Goal: Information Seeking & Learning: Learn about a topic

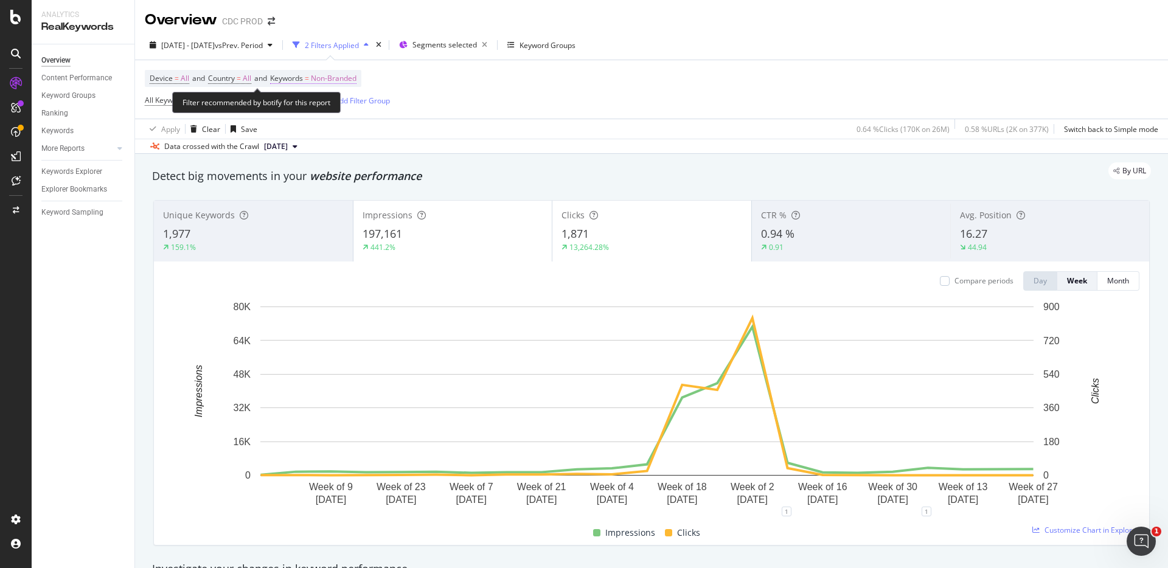
click at [342, 77] on span "Non-Branded" at bounding box center [334, 78] width 46 height 17
click at [326, 109] on span "Non-Branded" at bounding box center [313, 107] width 50 height 10
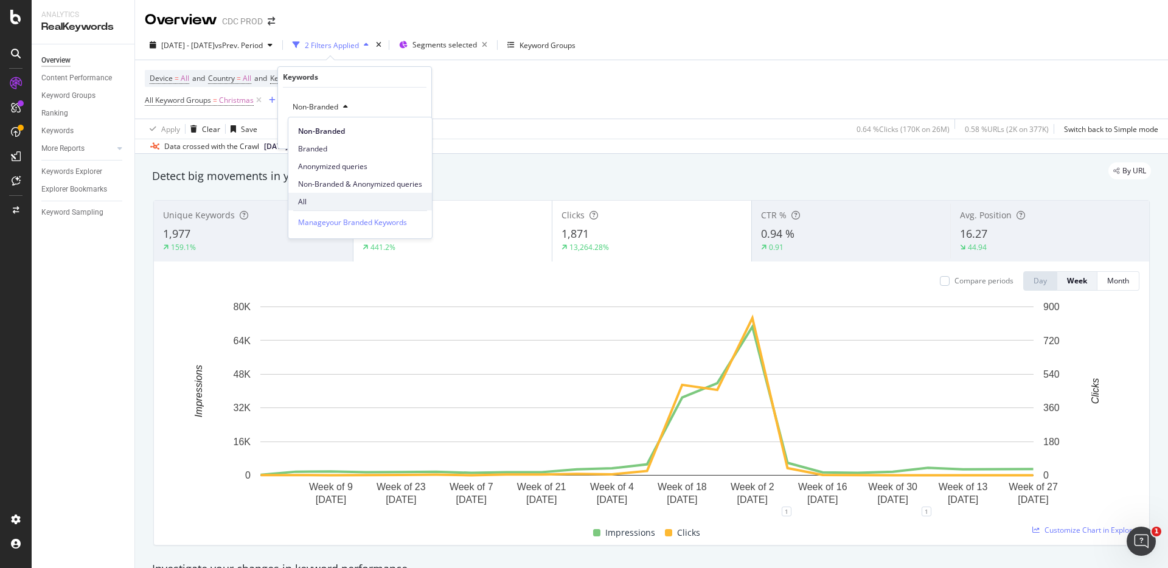
click at [318, 200] on span "All" at bounding box center [360, 201] width 124 height 11
click at [417, 134] on div "Apply" at bounding box center [412, 133] width 19 height 10
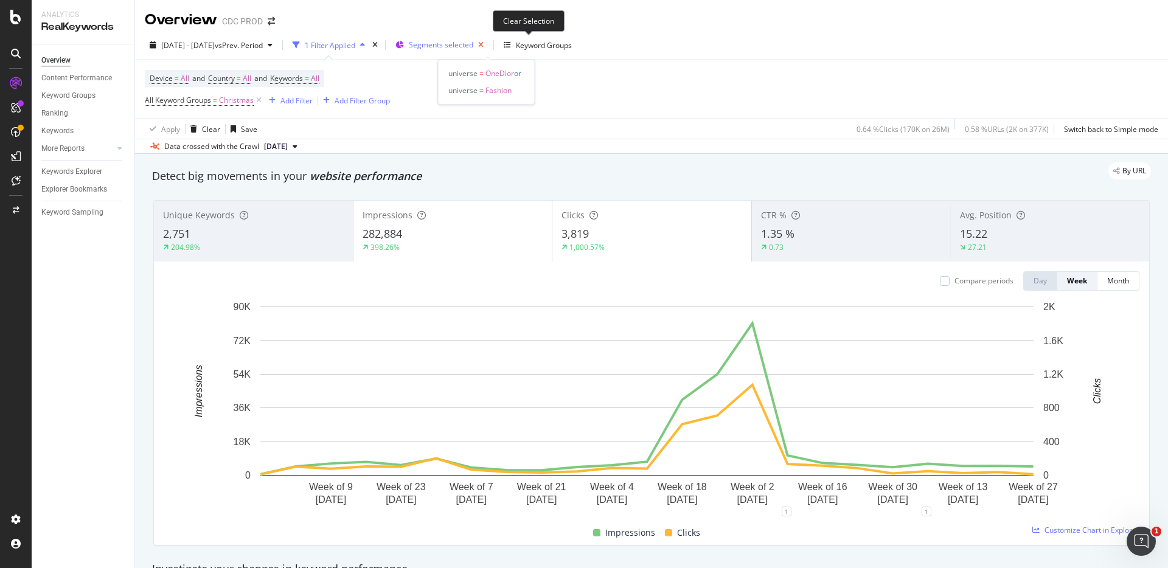
click at [488, 42] on icon "button" at bounding box center [480, 44] width 15 height 17
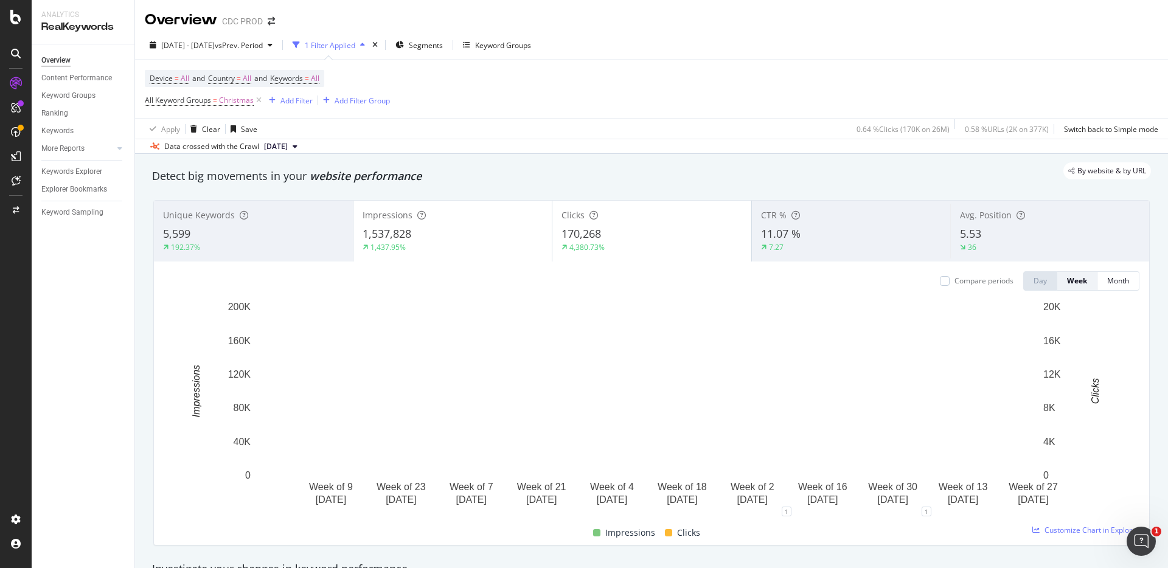
scroll to position [2, 0]
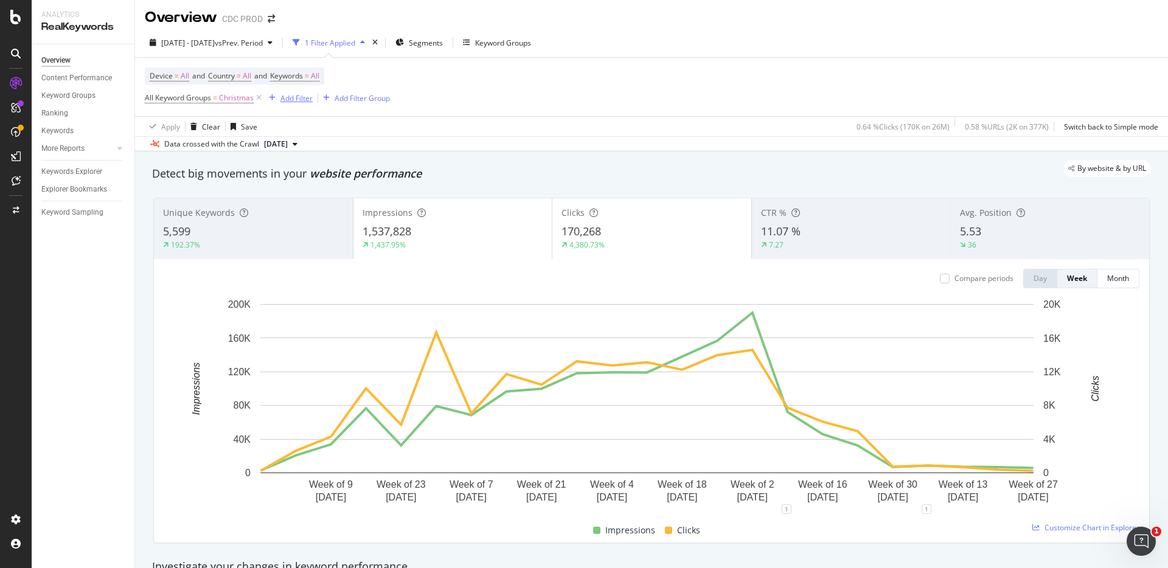
click at [296, 95] on div "Add Filter" at bounding box center [296, 98] width 32 height 10
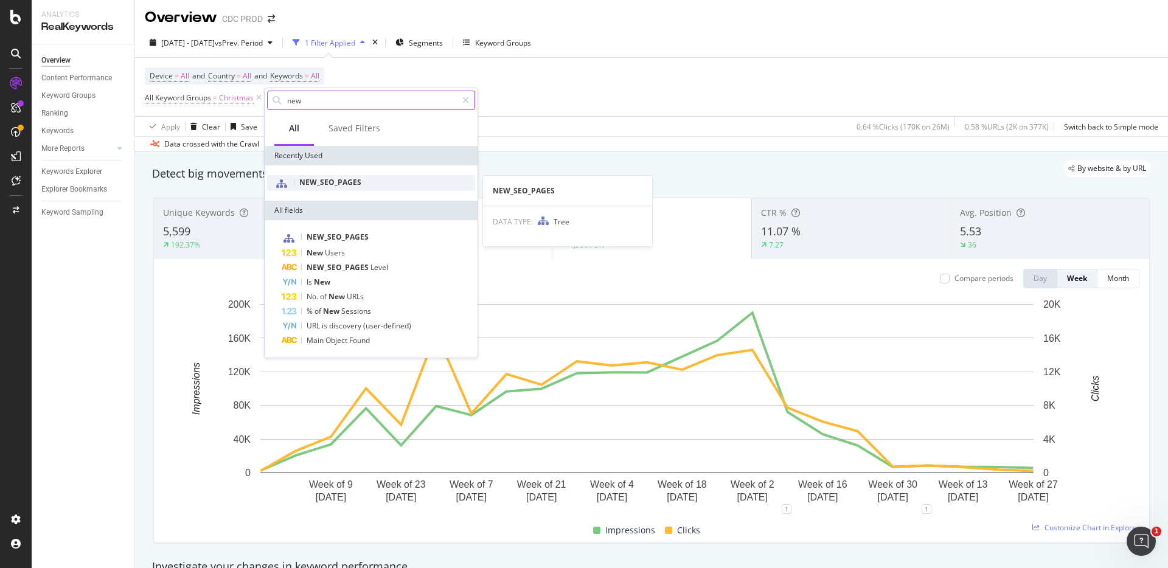
type input "new"
click at [347, 184] on span "NEW_SEO_PAGES" at bounding box center [330, 182] width 62 height 10
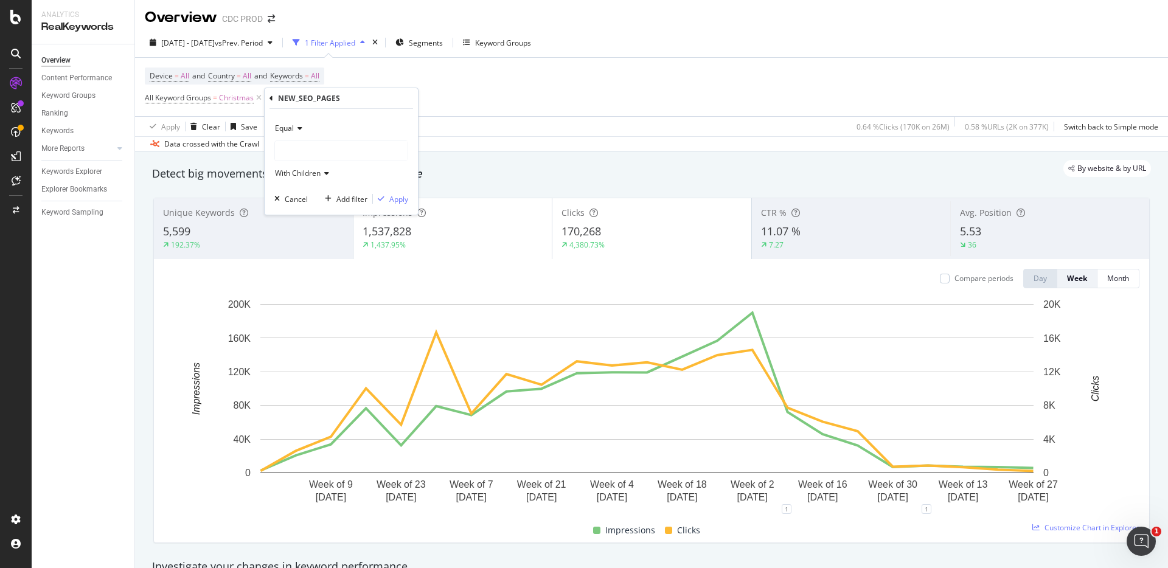
click at [305, 145] on div at bounding box center [341, 150] width 133 height 19
click at [334, 221] on span "Categories_Xmas" at bounding box center [316, 223] width 59 height 10
click at [400, 199] on div "Apply" at bounding box center [398, 199] width 19 height 10
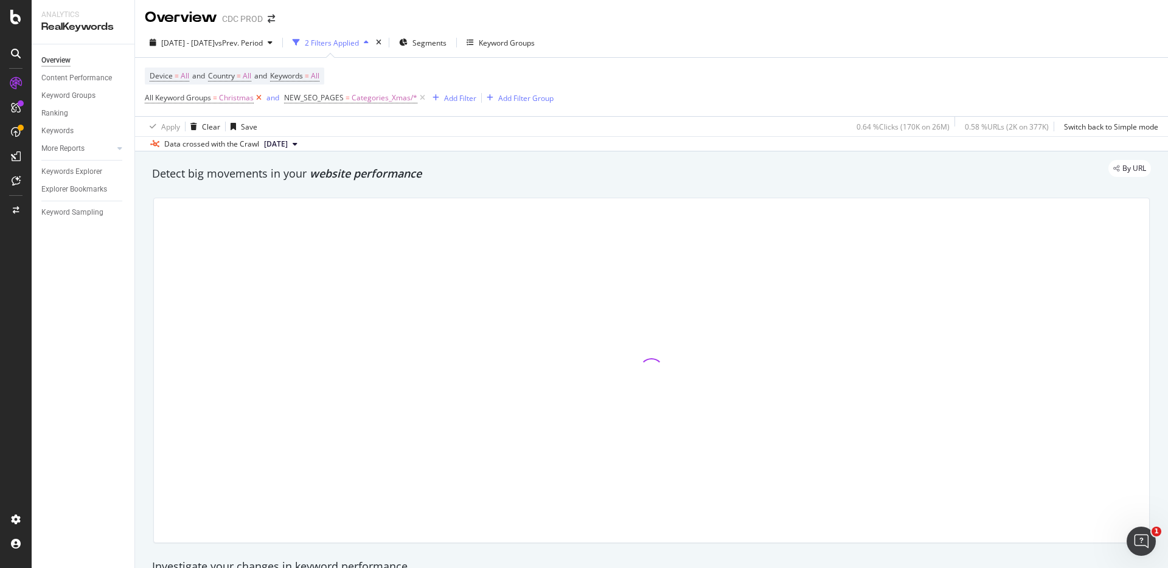
click at [260, 96] on icon at bounding box center [259, 98] width 10 height 12
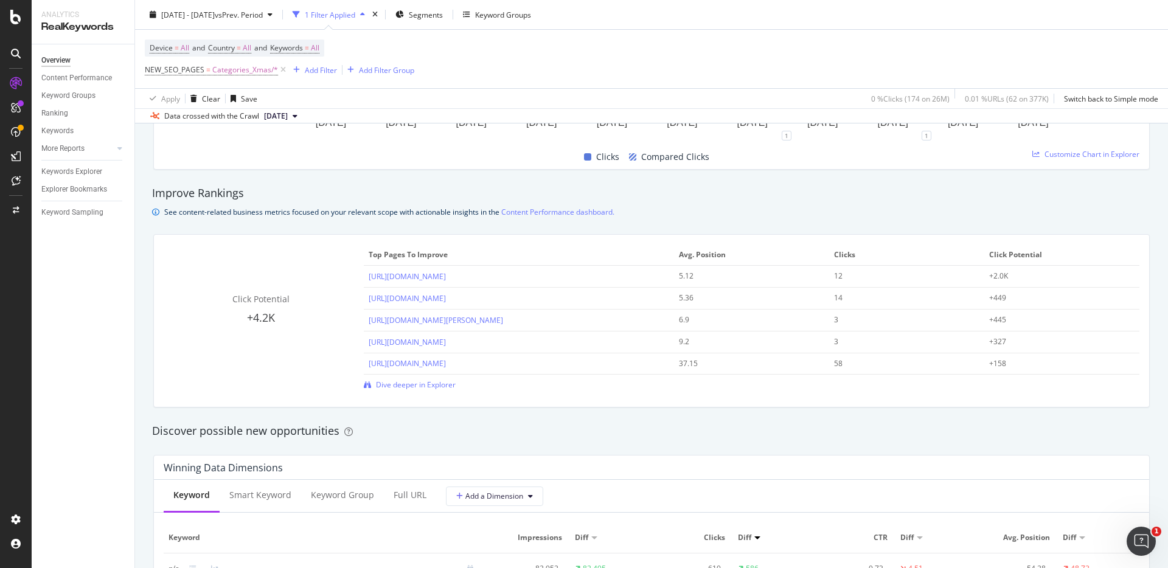
scroll to position [791, 0]
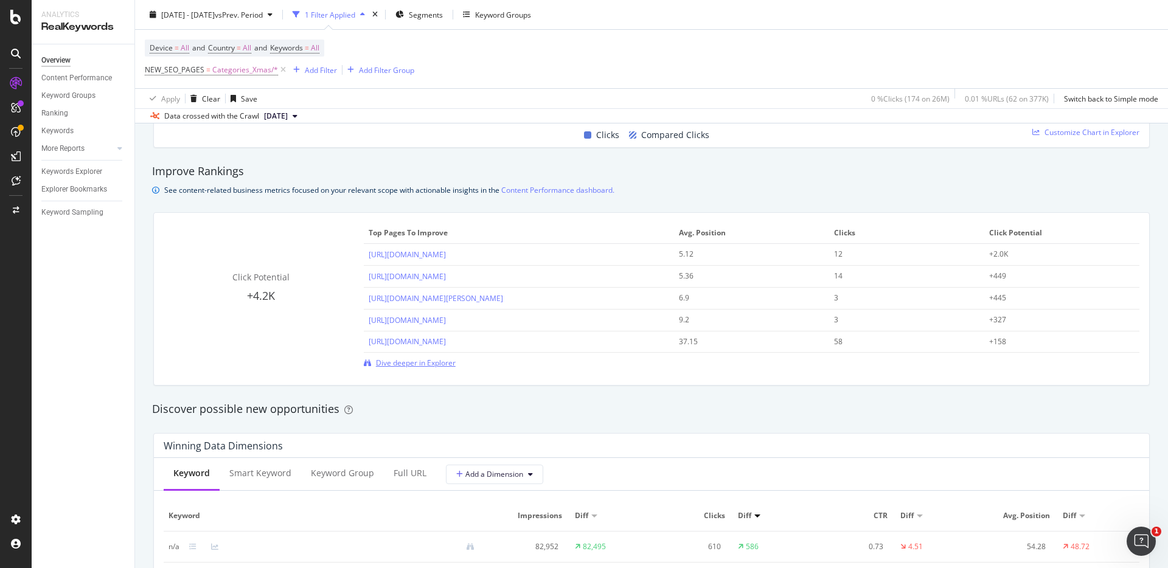
click at [421, 364] on span "Dive deeper in Explorer" at bounding box center [416, 363] width 80 height 10
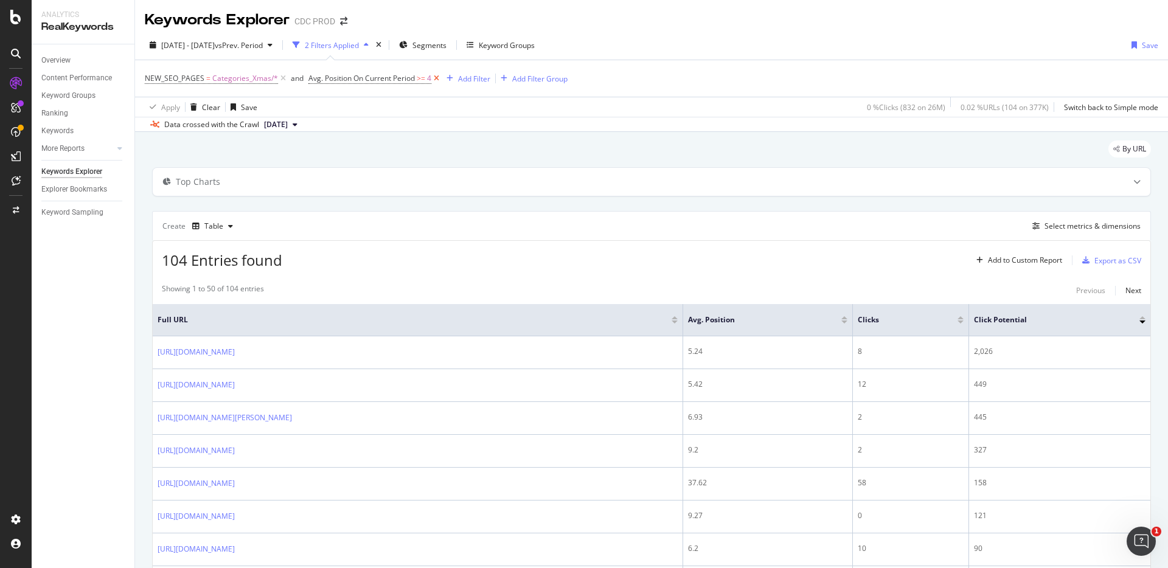
click at [439, 79] on icon at bounding box center [436, 78] width 10 height 12
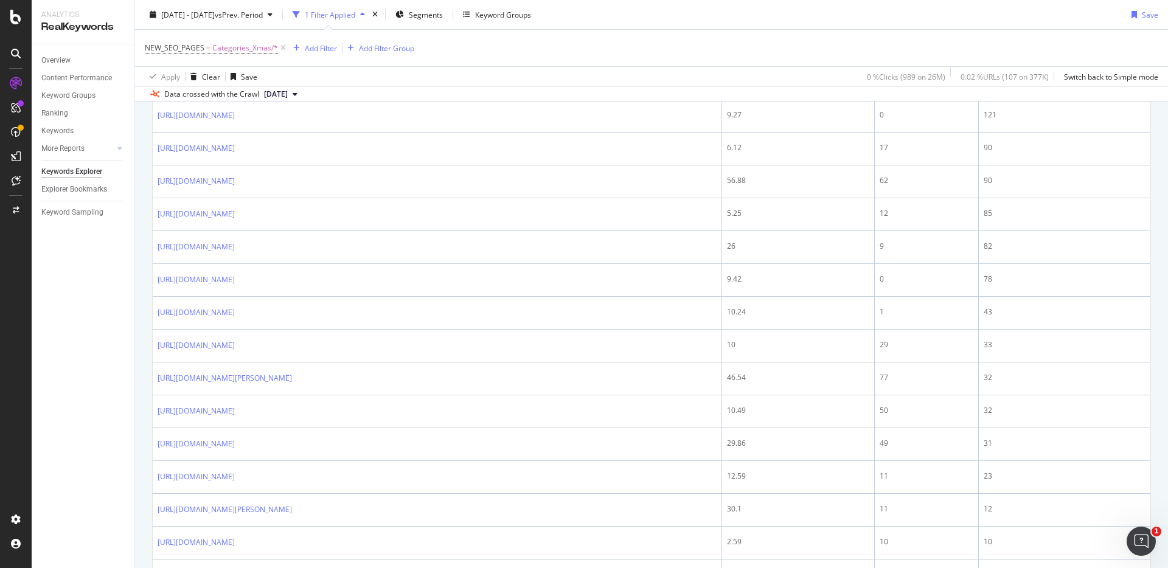
scroll to position [434, 0]
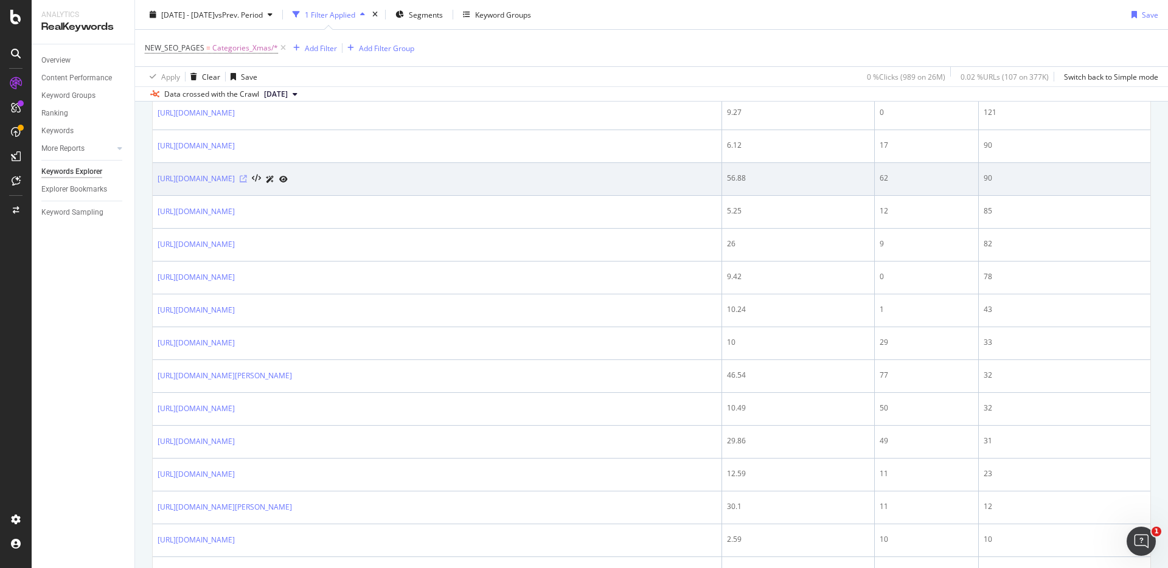
click at [247, 182] on icon at bounding box center [243, 178] width 7 height 7
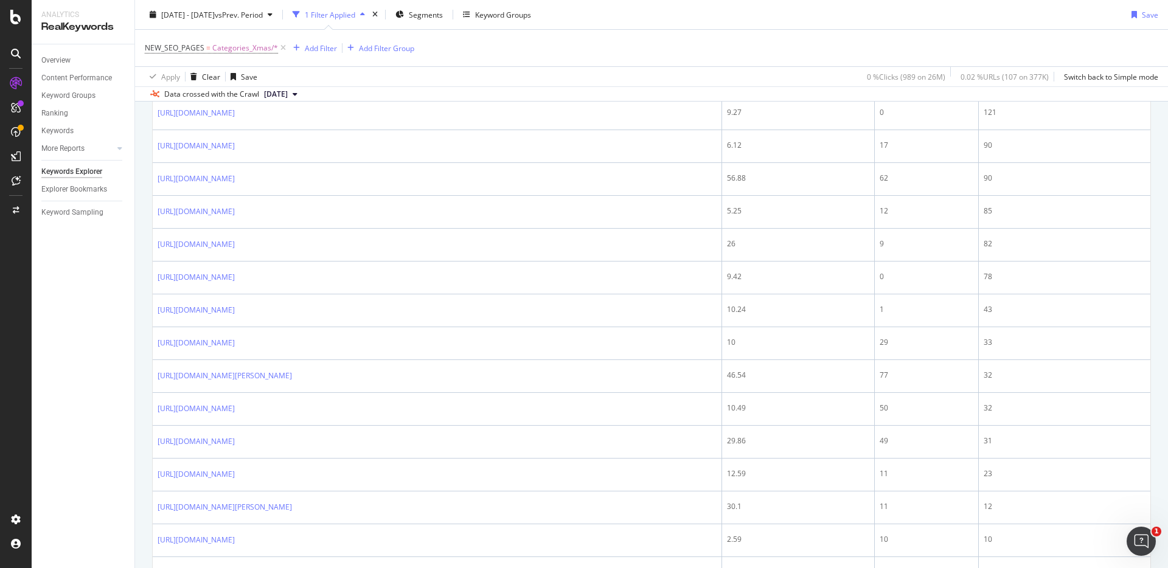
scroll to position [0, 0]
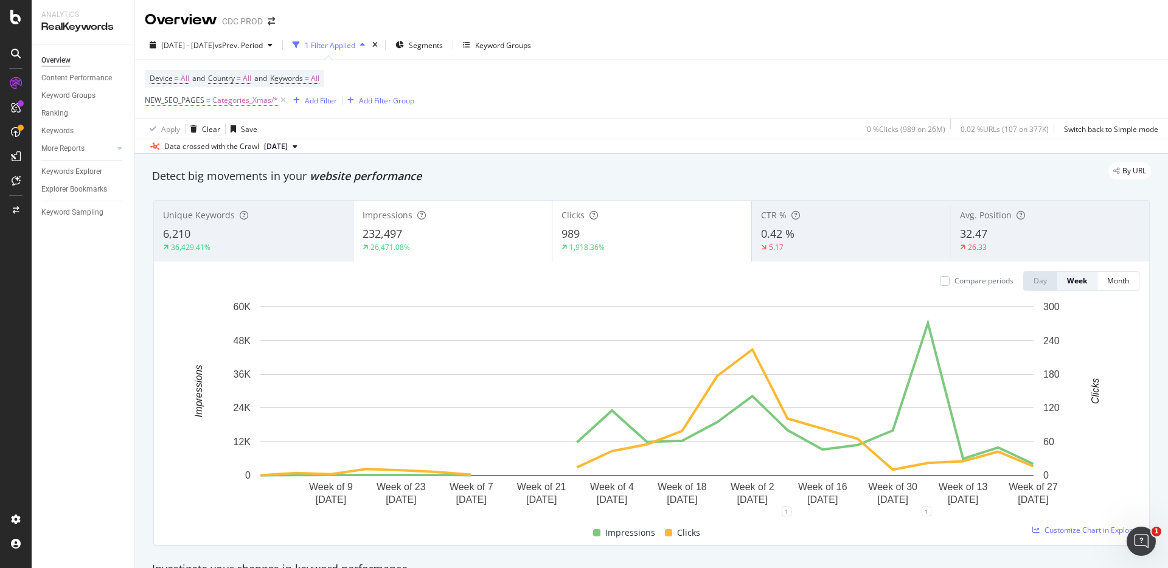
click at [246, 99] on span "Categories_Xmas/*" at bounding box center [245, 100] width 66 height 17
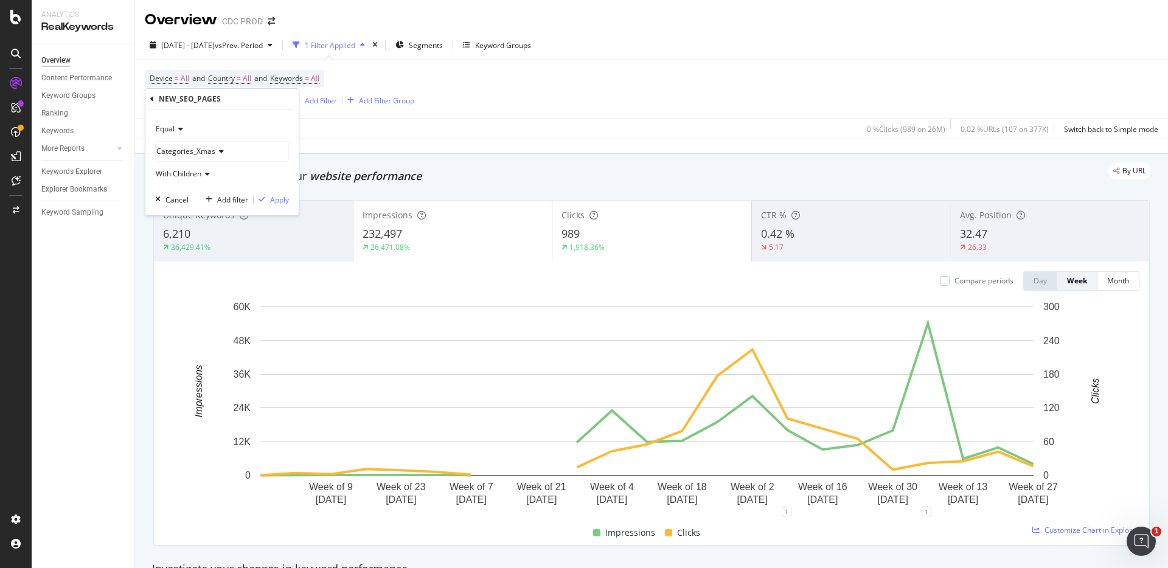
click at [153, 99] on icon at bounding box center [152, 98] width 4 height 7
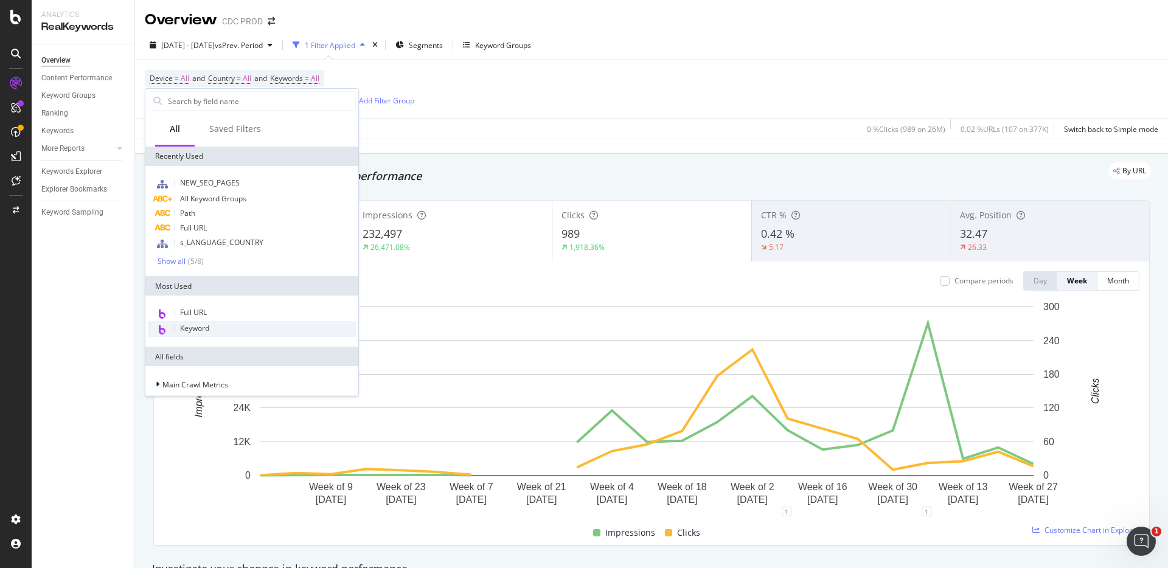
click at [208, 327] on span "Keyword" at bounding box center [194, 328] width 29 height 10
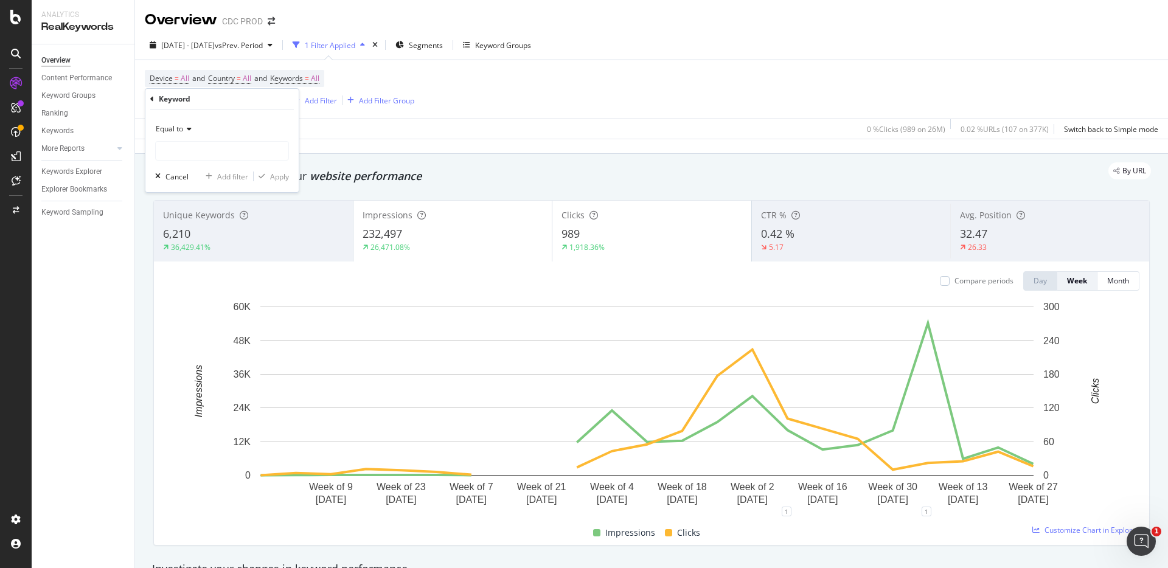
click at [155, 96] on div "Keyword" at bounding box center [222, 99] width 144 height 21
click at [151, 97] on icon at bounding box center [152, 98] width 4 height 7
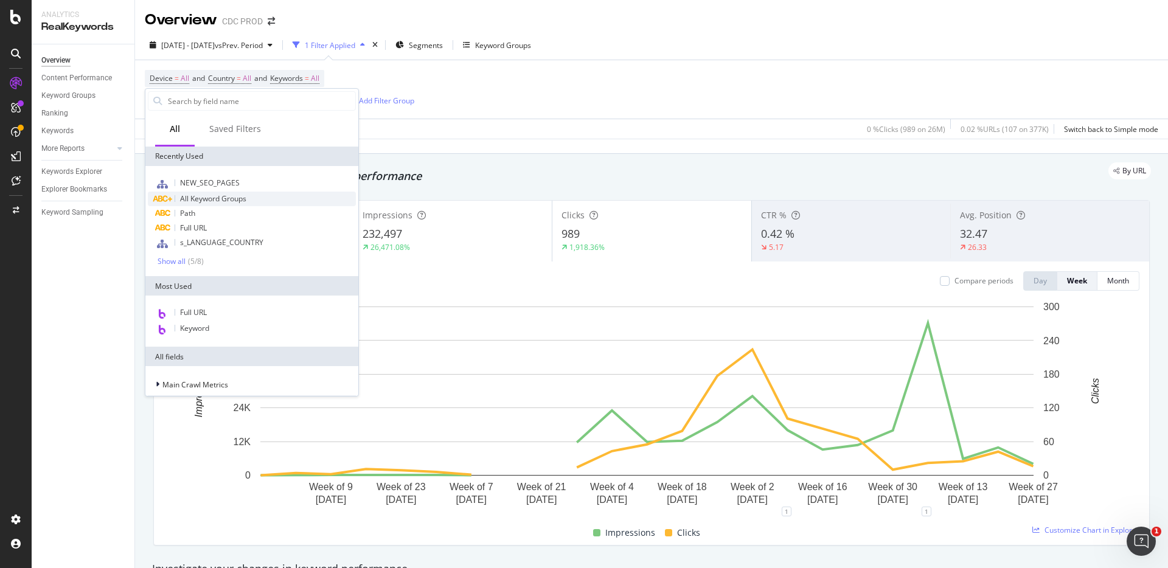
click at [226, 200] on span "All Keyword Groups" at bounding box center [213, 198] width 66 height 10
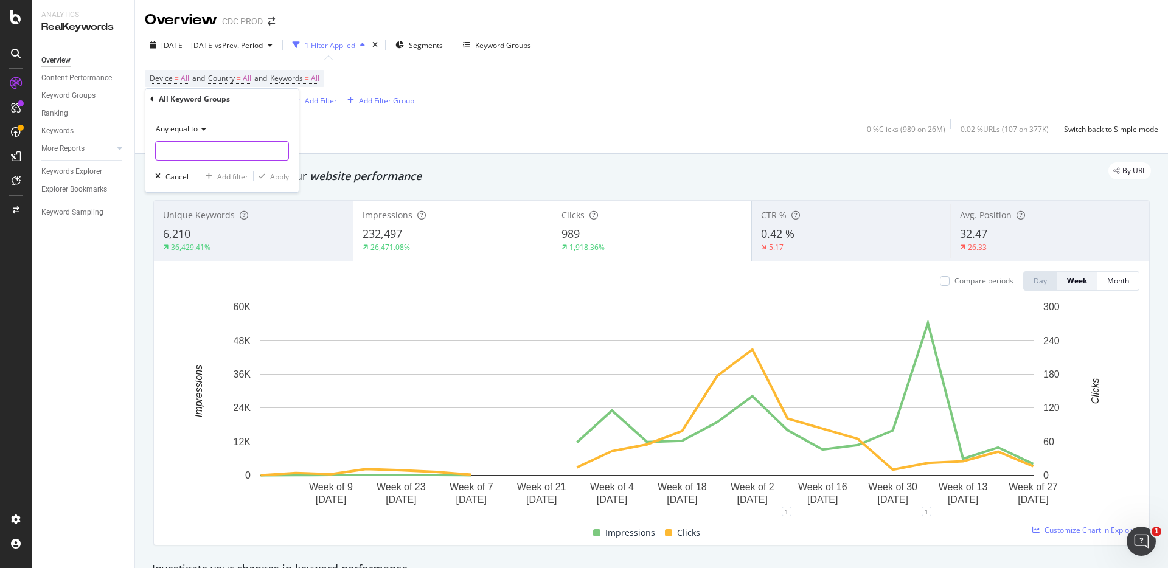
click at [177, 148] on input "text" at bounding box center [222, 150] width 133 height 19
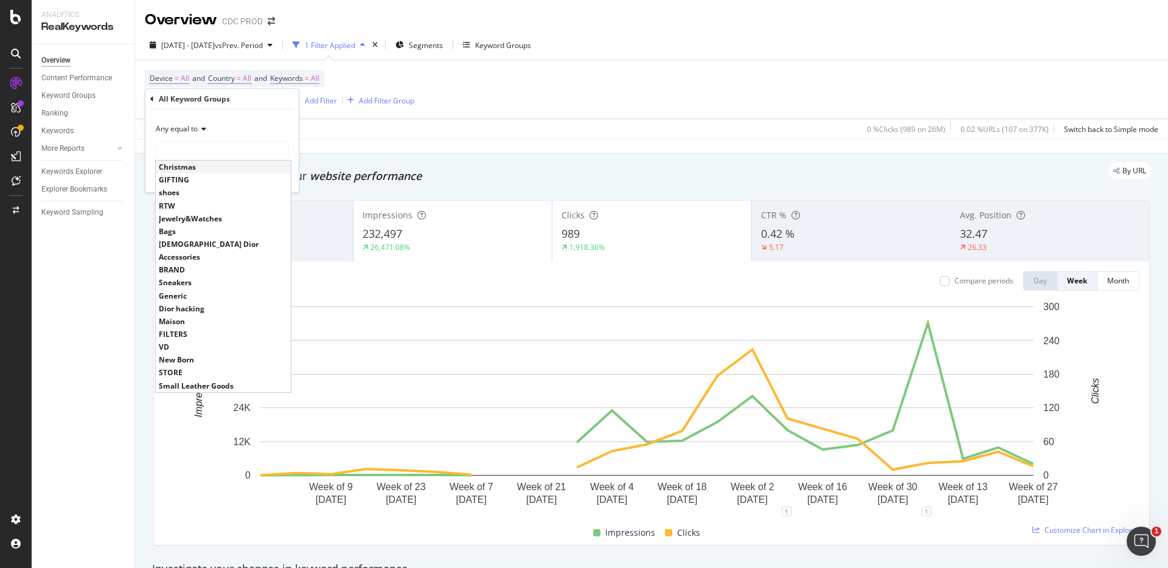
click at [191, 168] on span "Christmas" at bounding box center [223, 167] width 129 height 10
type input "Christmas"
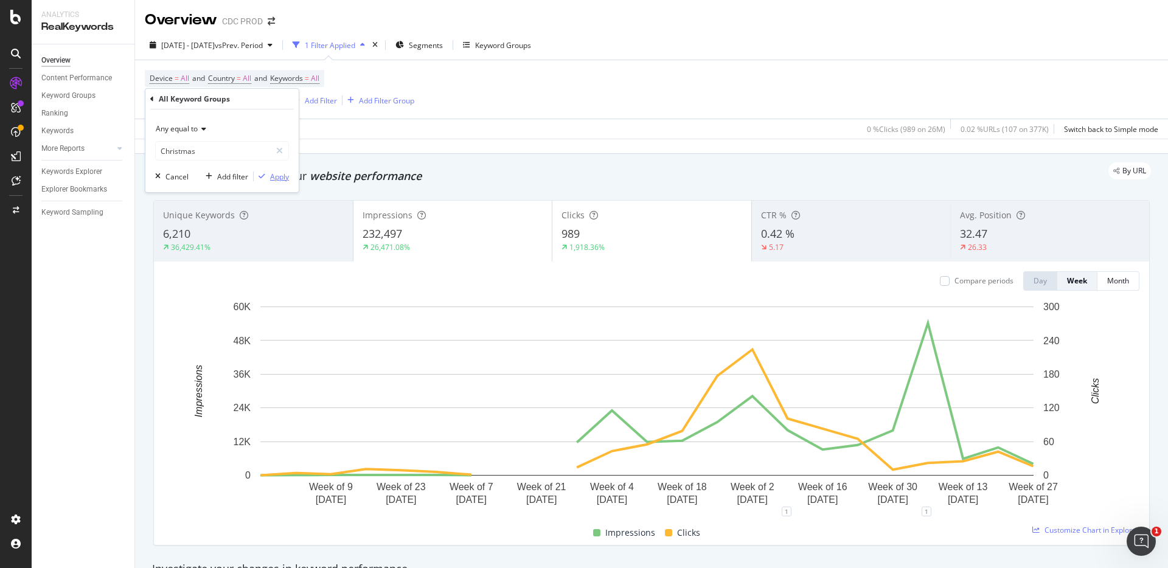
click at [287, 178] on div "Apply" at bounding box center [279, 176] width 19 height 10
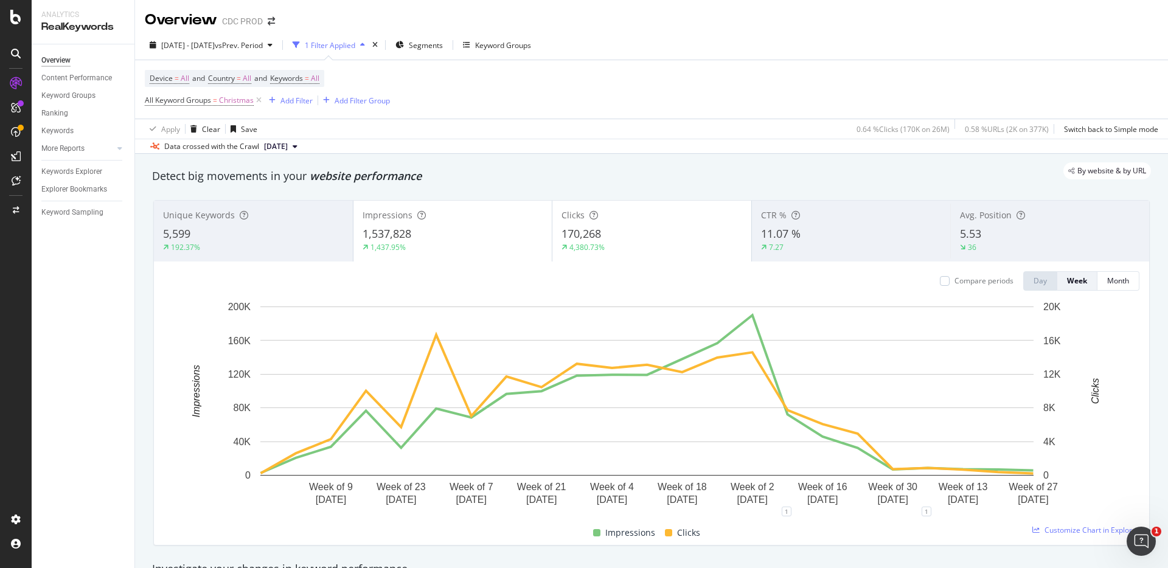
click at [355, 41] on div "1 Filter Applied" at bounding box center [330, 45] width 50 height 10
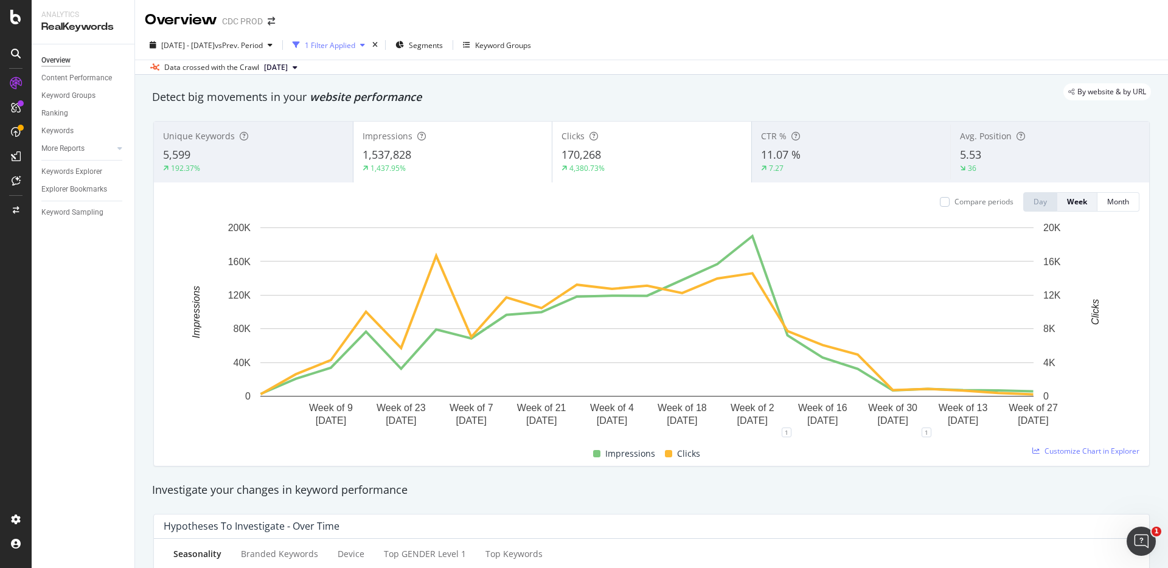
click at [355, 41] on div "1 Filter Applied" at bounding box center [330, 45] width 50 height 10
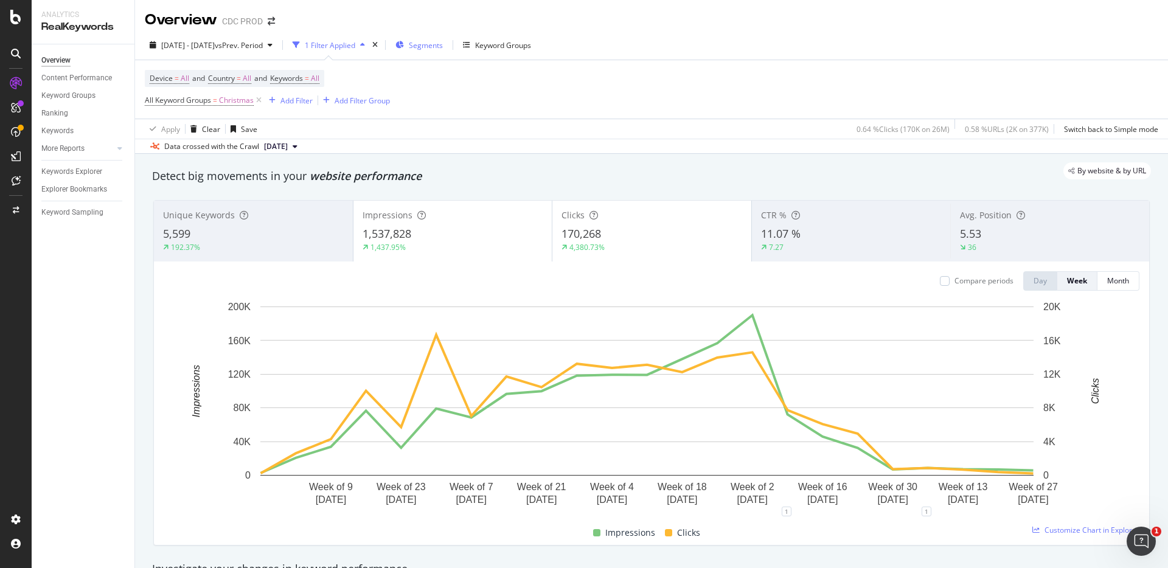
click at [443, 46] on span "Segments" at bounding box center [426, 45] width 34 height 10
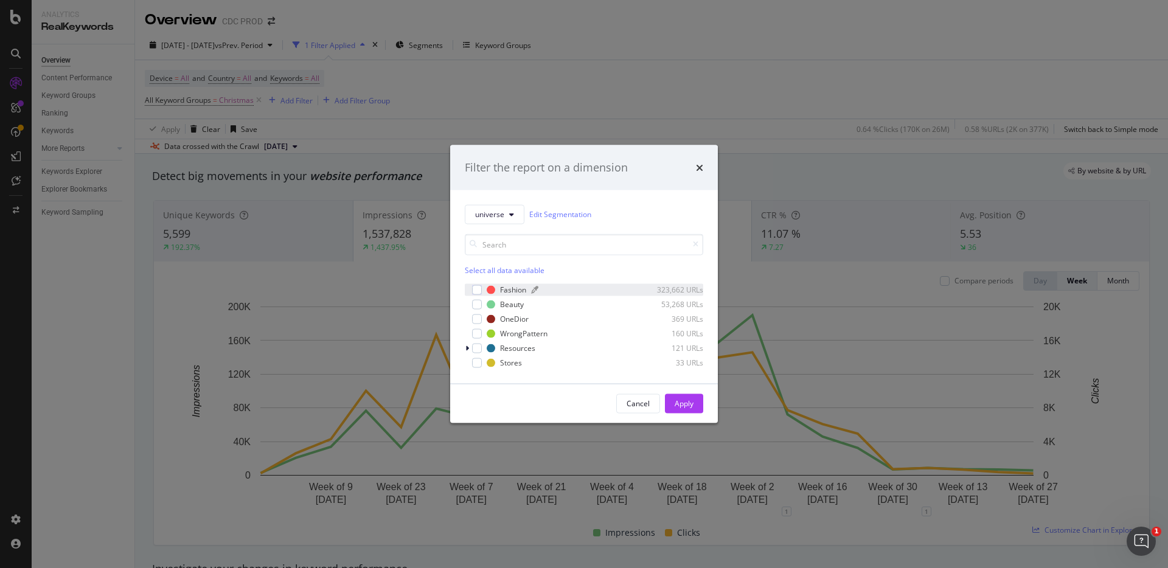
click at [515, 286] on div "Fashion" at bounding box center [513, 290] width 26 height 10
click at [521, 319] on div "OneDior" at bounding box center [514, 319] width 29 height 10
click at [683, 398] on div "Apply" at bounding box center [683, 403] width 19 height 10
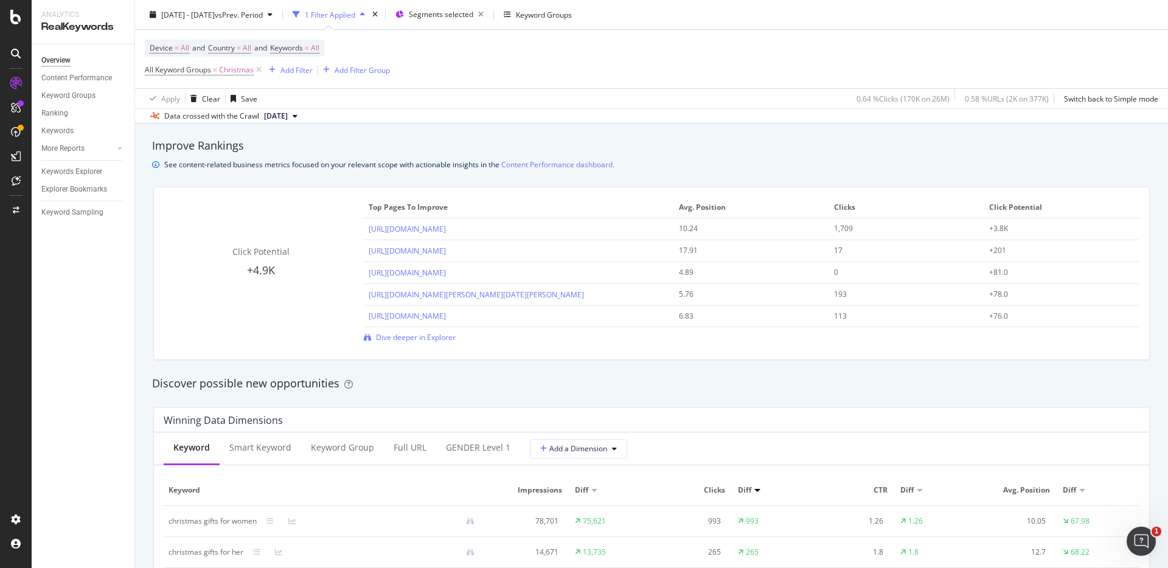
scroll to position [786, 0]
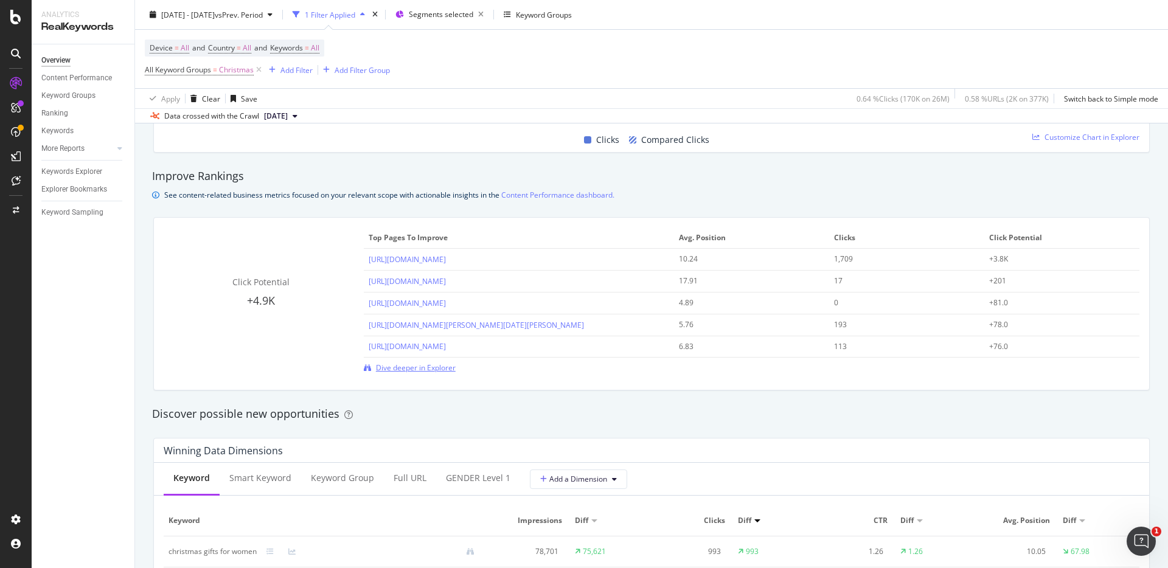
click at [401, 365] on span "Dive deeper in Explorer" at bounding box center [416, 367] width 80 height 10
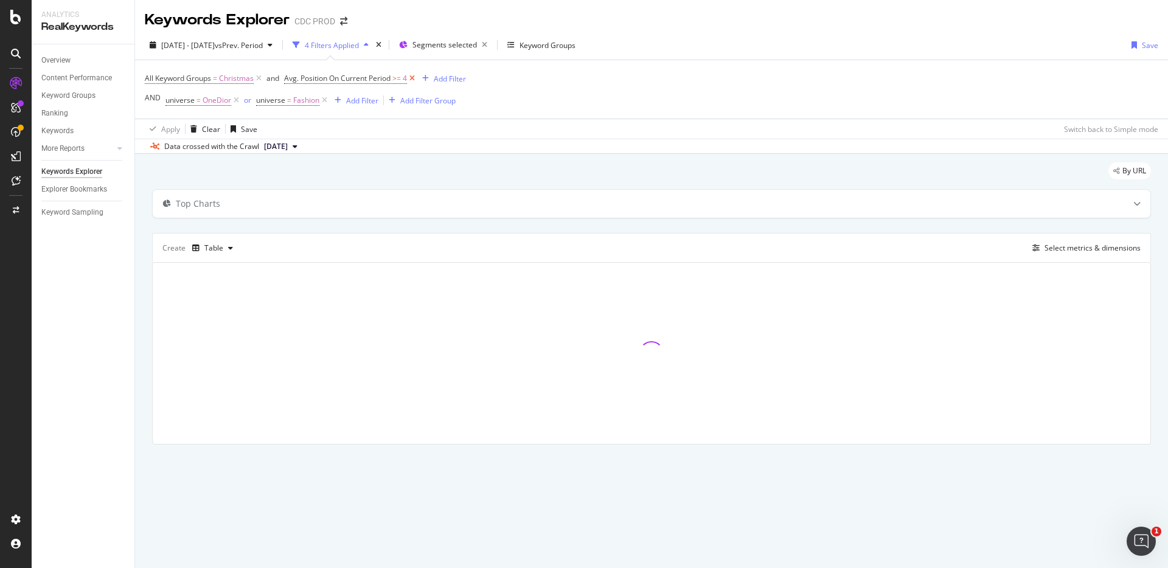
click at [416, 77] on icon at bounding box center [412, 78] width 10 height 12
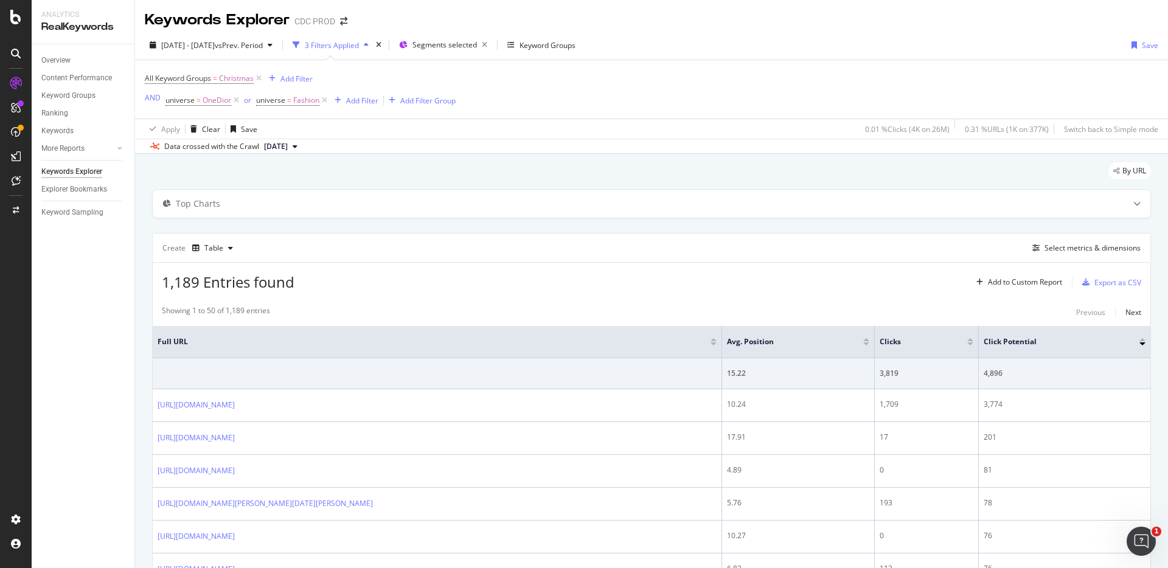
click at [970, 344] on div at bounding box center [970, 343] width 6 height 3
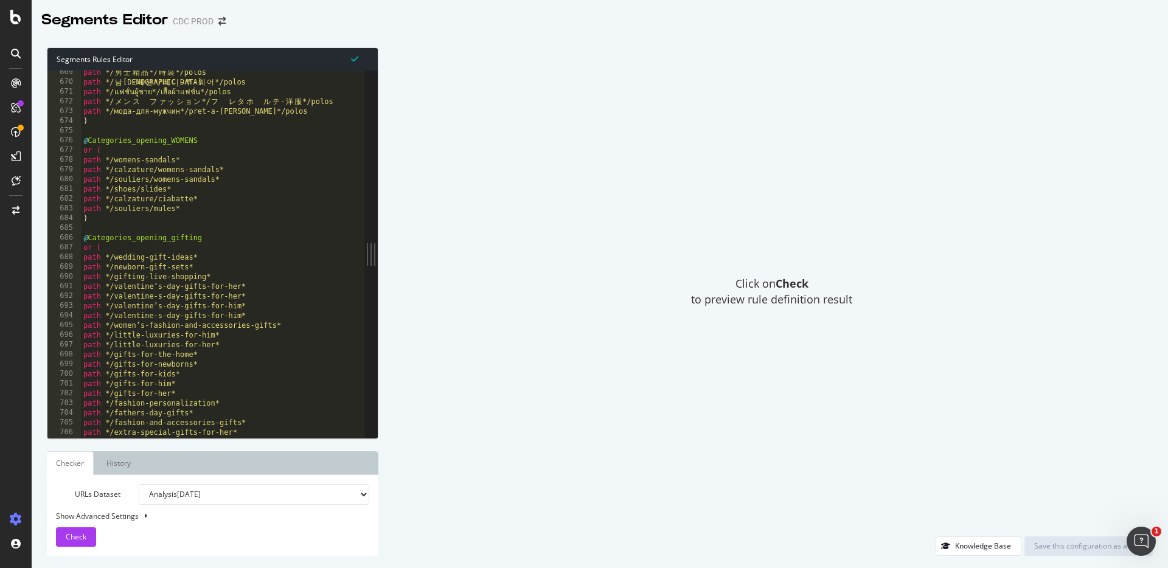
scroll to position [6533, 0]
